Goal: Information Seeking & Learning: Learn about a topic

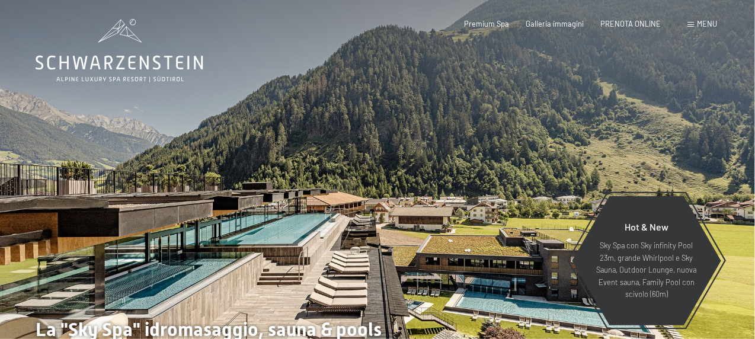
click at [696, 24] on div "Menu" at bounding box center [702, 24] width 30 height 11
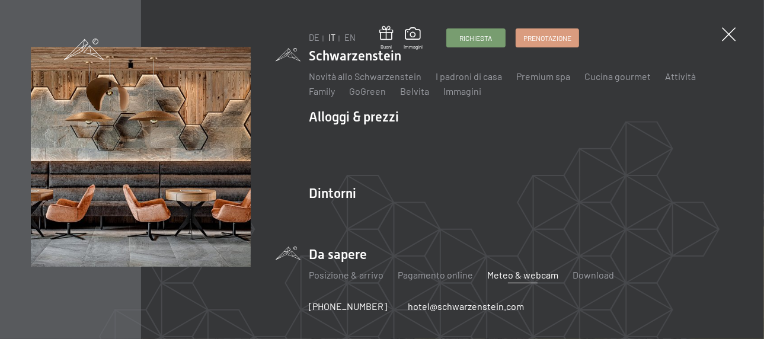
click at [511, 277] on link "Meteo & webcam" at bounding box center [522, 274] width 71 height 11
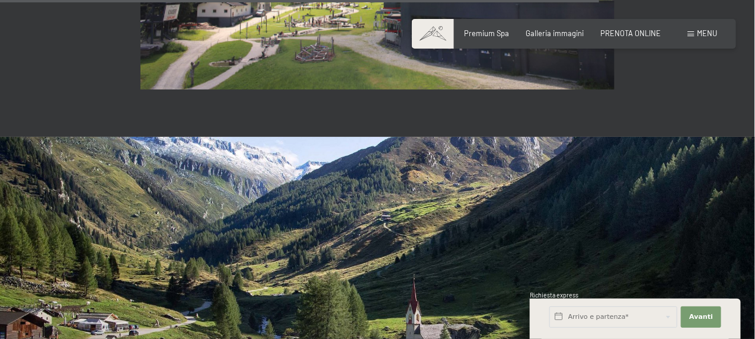
scroll to position [2726, 0]
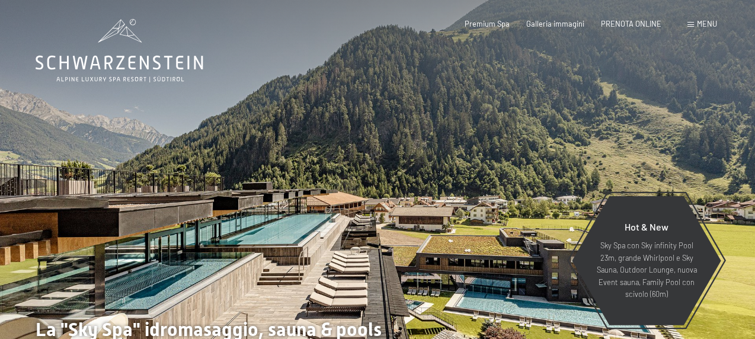
click at [708, 23] on span "Menu" at bounding box center [707, 23] width 20 height 9
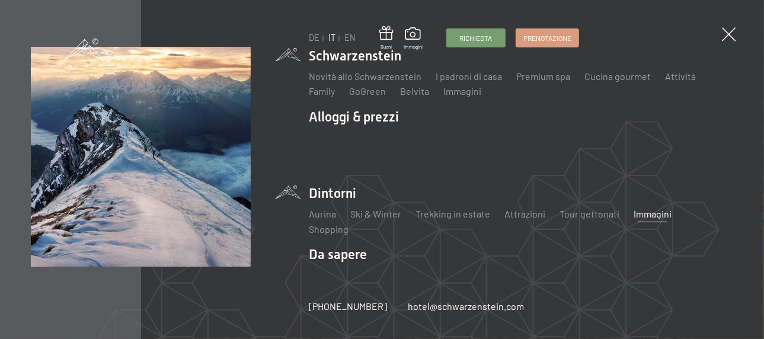
click at [641, 216] on link "Immagini" at bounding box center [653, 213] width 38 height 11
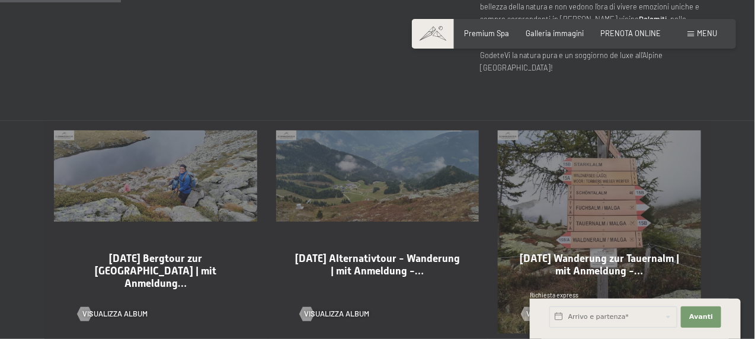
scroll to position [593, 0]
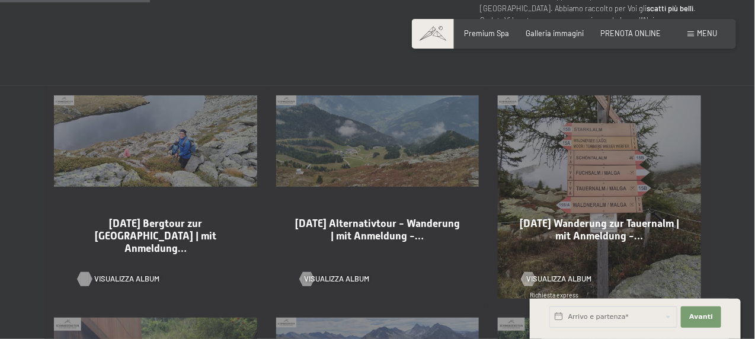
click at [136, 274] on span "Visualizza album" at bounding box center [126, 279] width 65 height 11
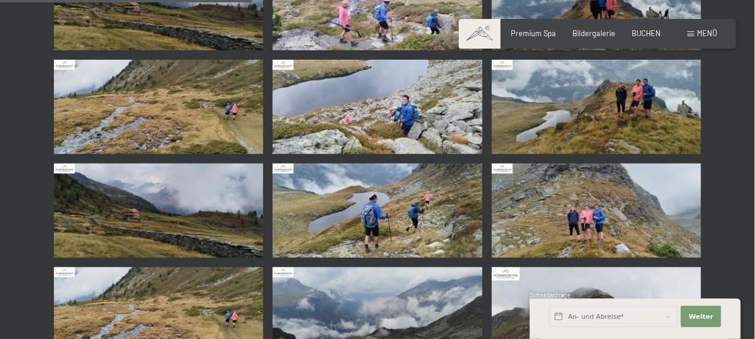
scroll to position [178, 0]
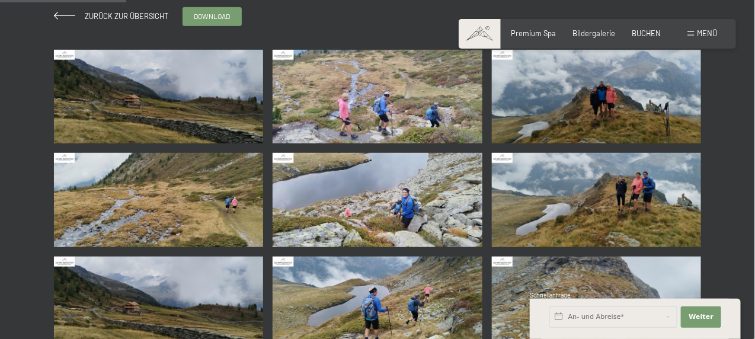
click at [606, 117] on img at bounding box center [596, 97] width 209 height 94
